Goal: Check status: Check status

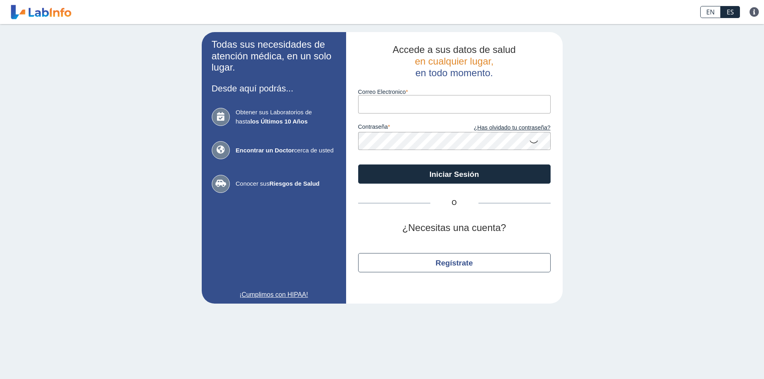
type input "[EMAIL_ADDRESS][DOMAIN_NAME]"
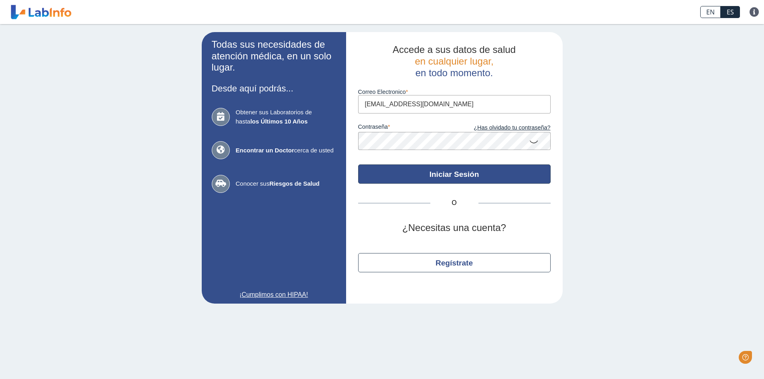
click at [461, 177] on button "Iniciar Sesión" at bounding box center [454, 173] width 192 height 19
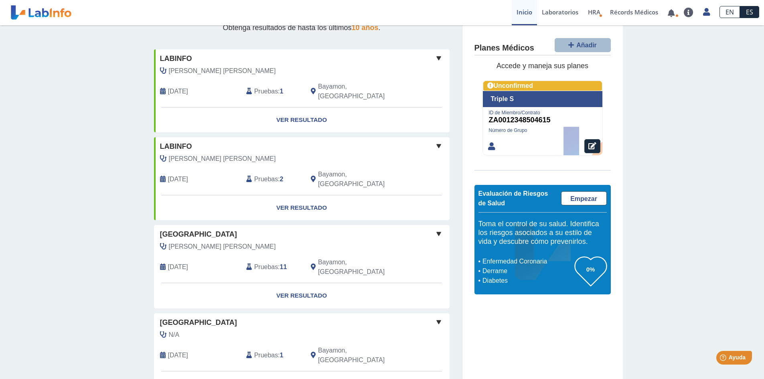
scroll to position [120, 0]
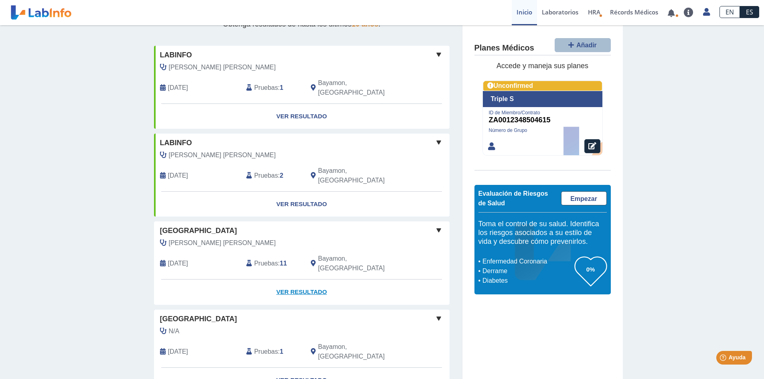
click at [310, 279] on link "Ver Resultado" at bounding box center [301, 291] width 295 height 25
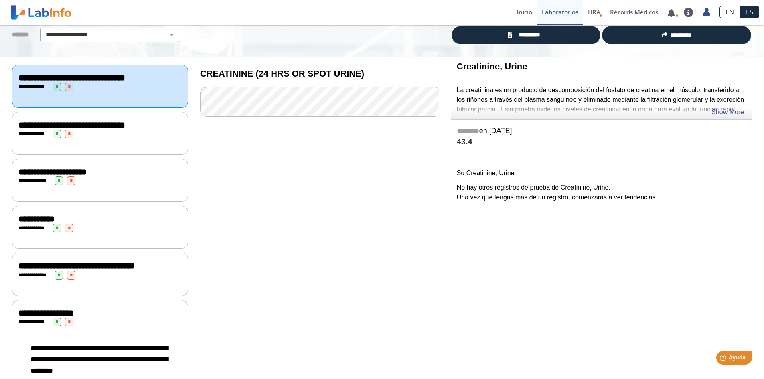
scroll to position [20, 0]
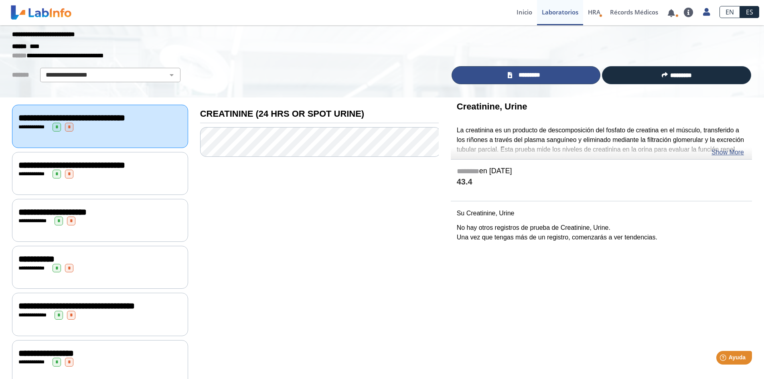
click at [547, 77] on link "*********" at bounding box center [525, 75] width 149 height 18
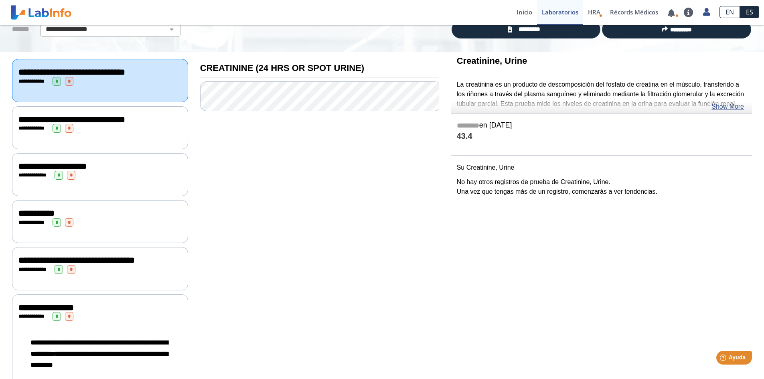
scroll to position [0, 0]
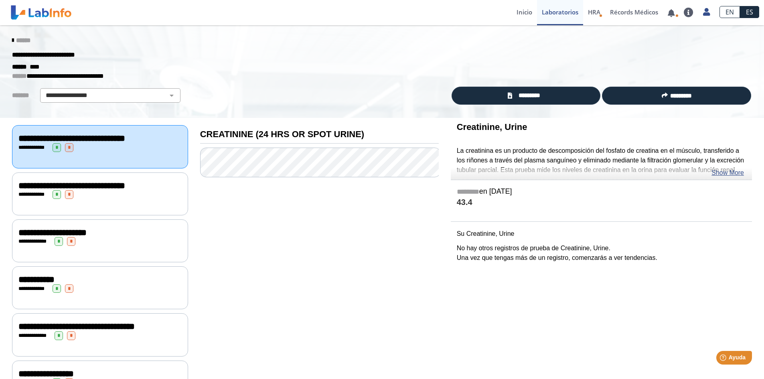
click at [12, 37] on icon at bounding box center [13, 40] width 2 height 6
